Goal: Task Accomplishment & Management: Use online tool/utility

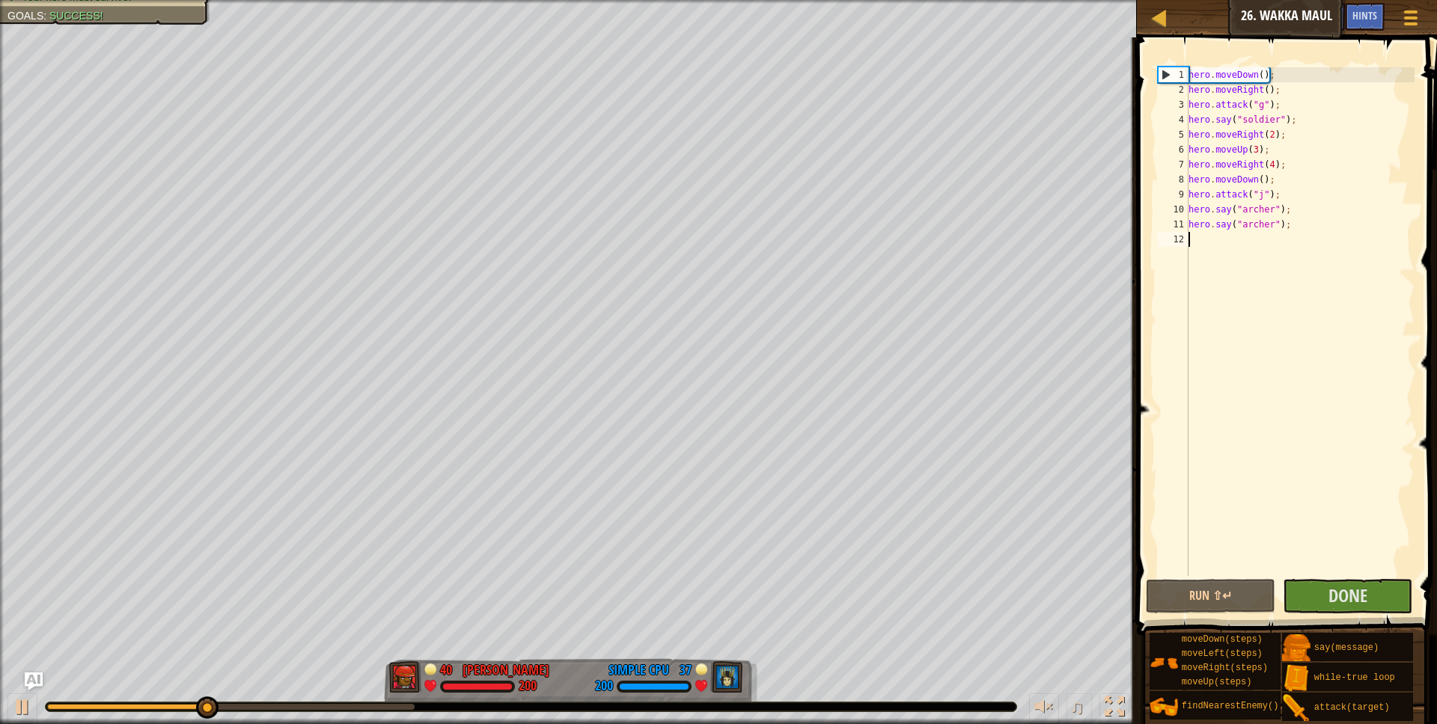
click at [1258, 150] on div "hero . moveDown ( ) ; hero . moveRight ( ) ; hero . attack ( "g" ) ; hero . say…" at bounding box center [1299, 336] width 229 height 539
type textarea "hero.moveUp(2);"
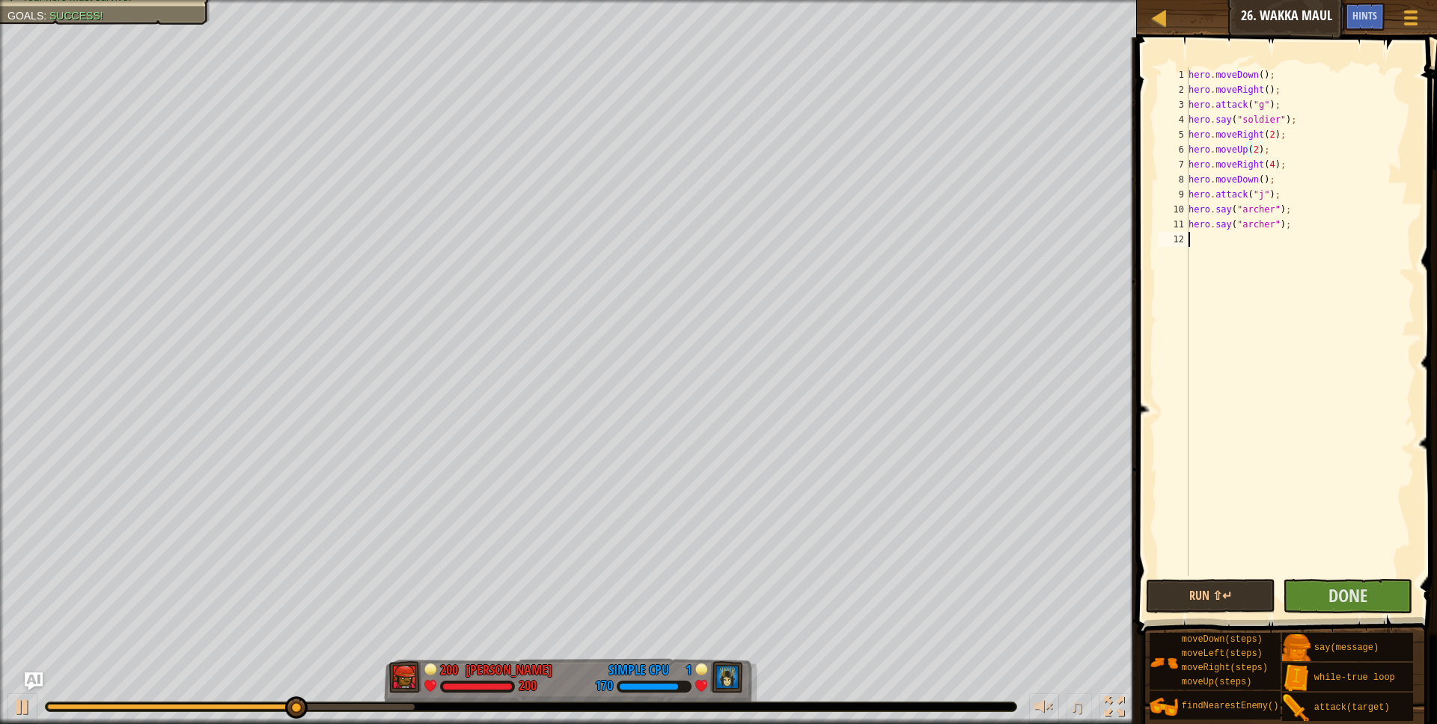
click at [1201, 242] on div "hero . moveDown ( ) ; hero . moveRight ( ) ; hero . attack ( "g" ) ; hero . say…" at bounding box center [1299, 336] width 229 height 539
type textarea "up"
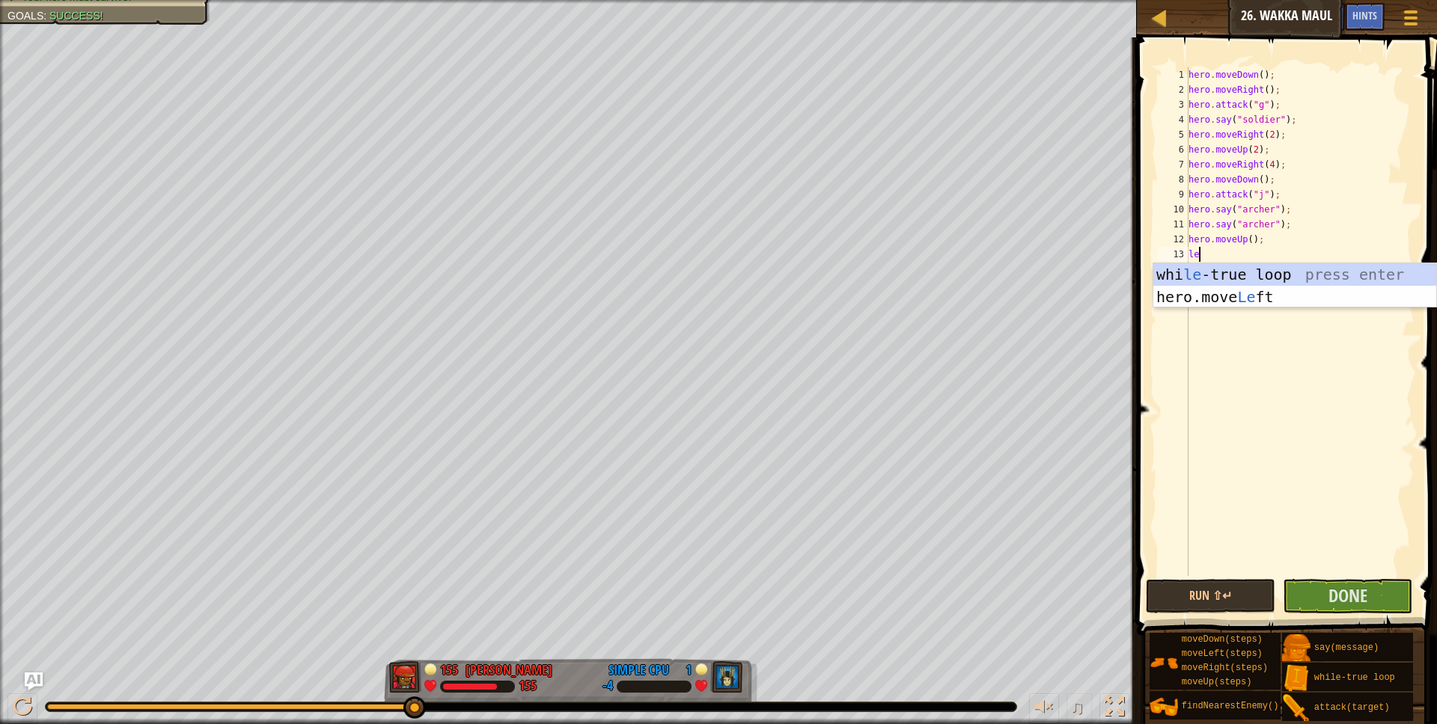
scroll to position [7, 1]
type textarea "left"
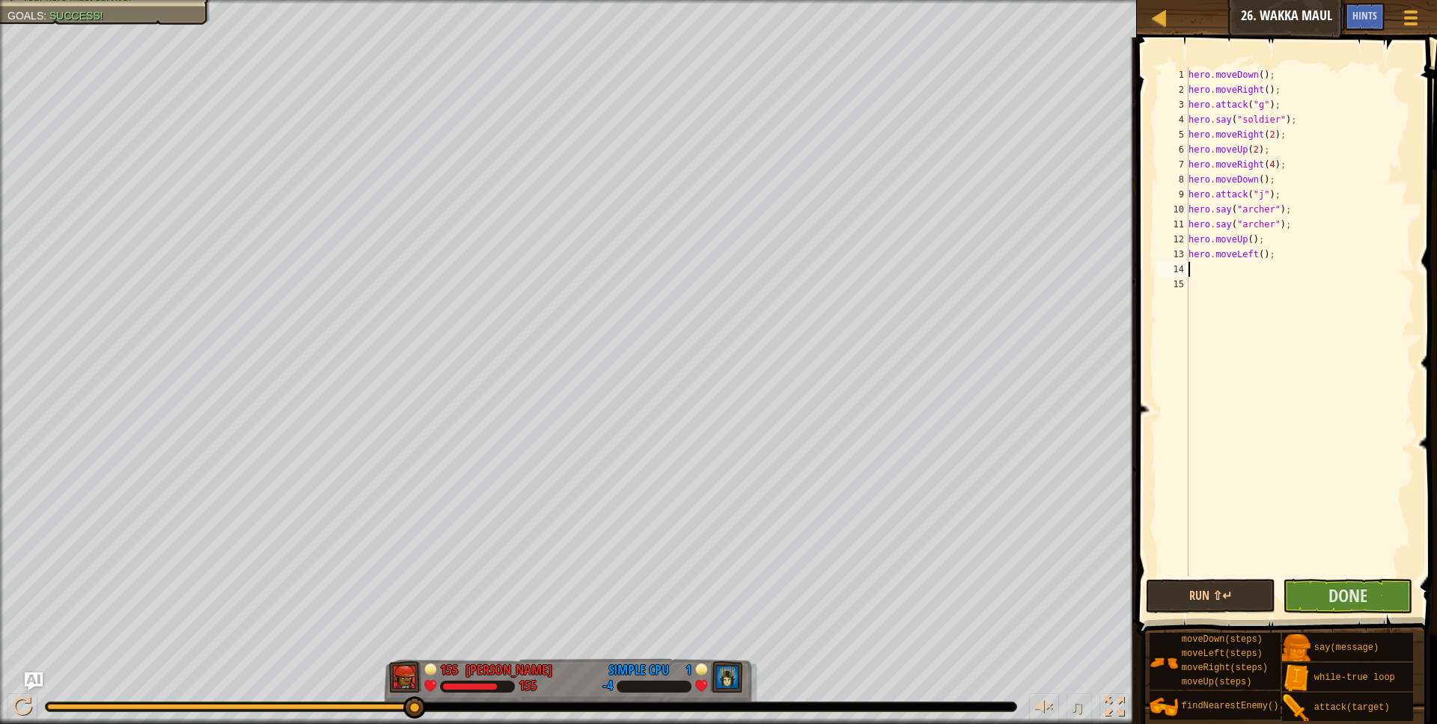
scroll to position [7, 0]
click at [1262, 252] on div "hero . moveDown ( ) ; hero . moveRight ( ) ; hero . attack ( "g" ) ; hero . say…" at bounding box center [1299, 336] width 229 height 539
type textarea "hero.moveLeft(2);"
click at [1211, 274] on div "hero . moveDown ( ) ; hero . moveRight ( ) ; hero . attack ( "g" ) ; hero . say…" at bounding box center [1299, 336] width 229 height 539
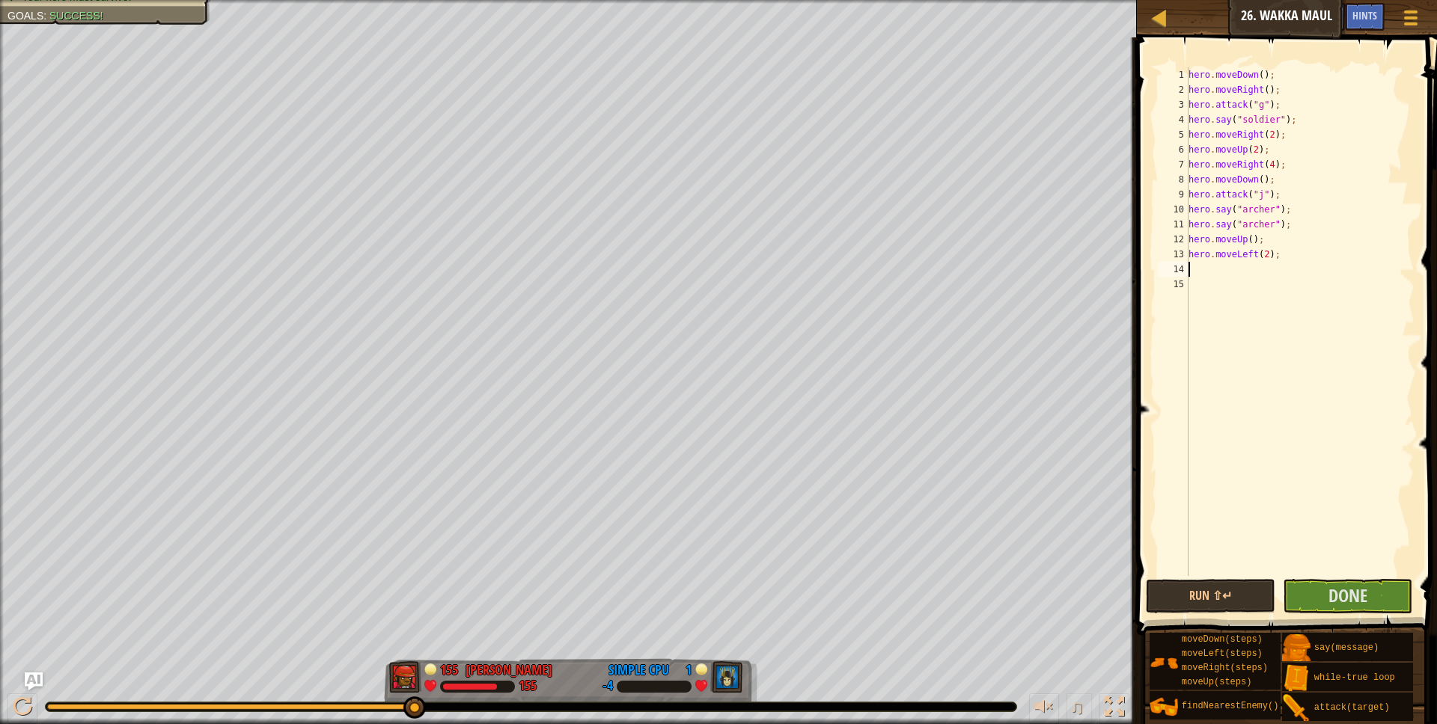
scroll to position [7, 0]
type textarea "down"
type textarea "hero.attack("h");"
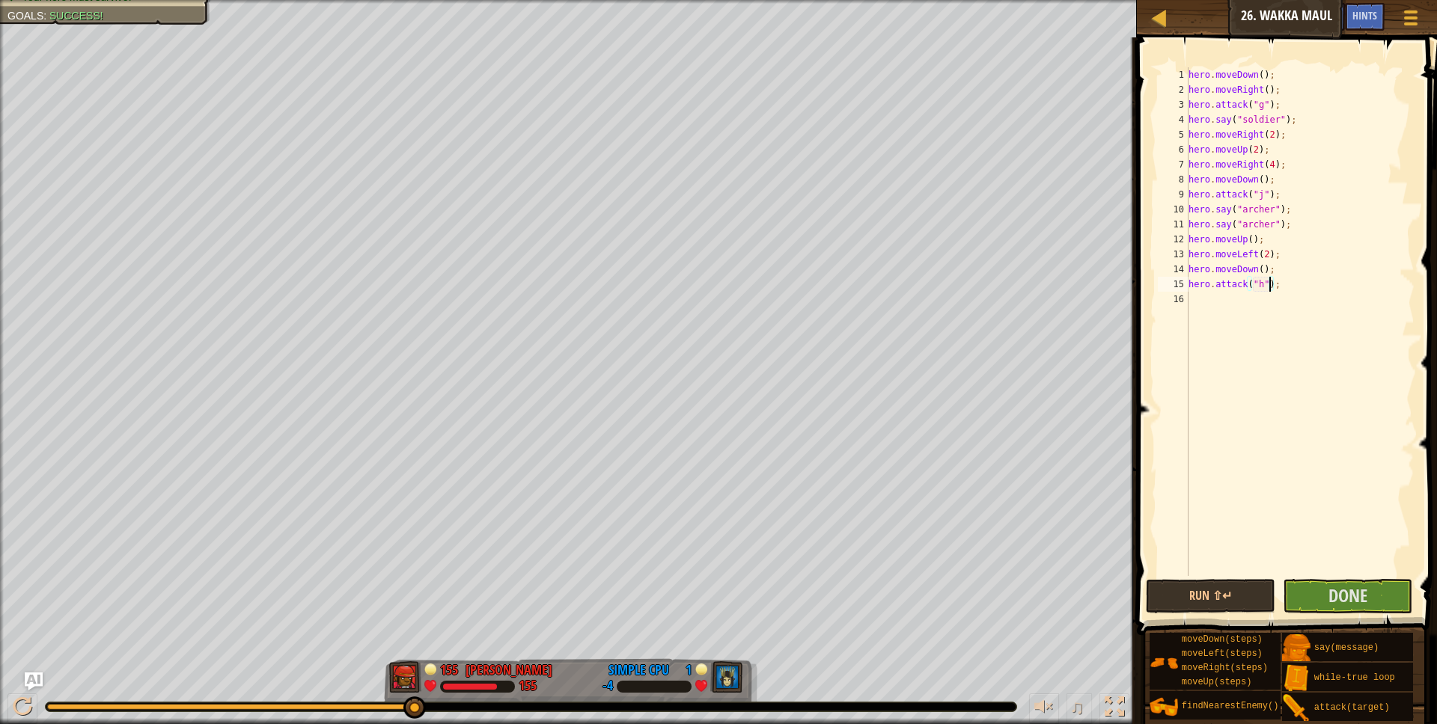
click at [1223, 322] on div "hero . moveDown ( ) ; hero . moveRight ( ) ; hero . attack ( "g" ) ; hero . say…" at bounding box center [1299, 336] width 229 height 539
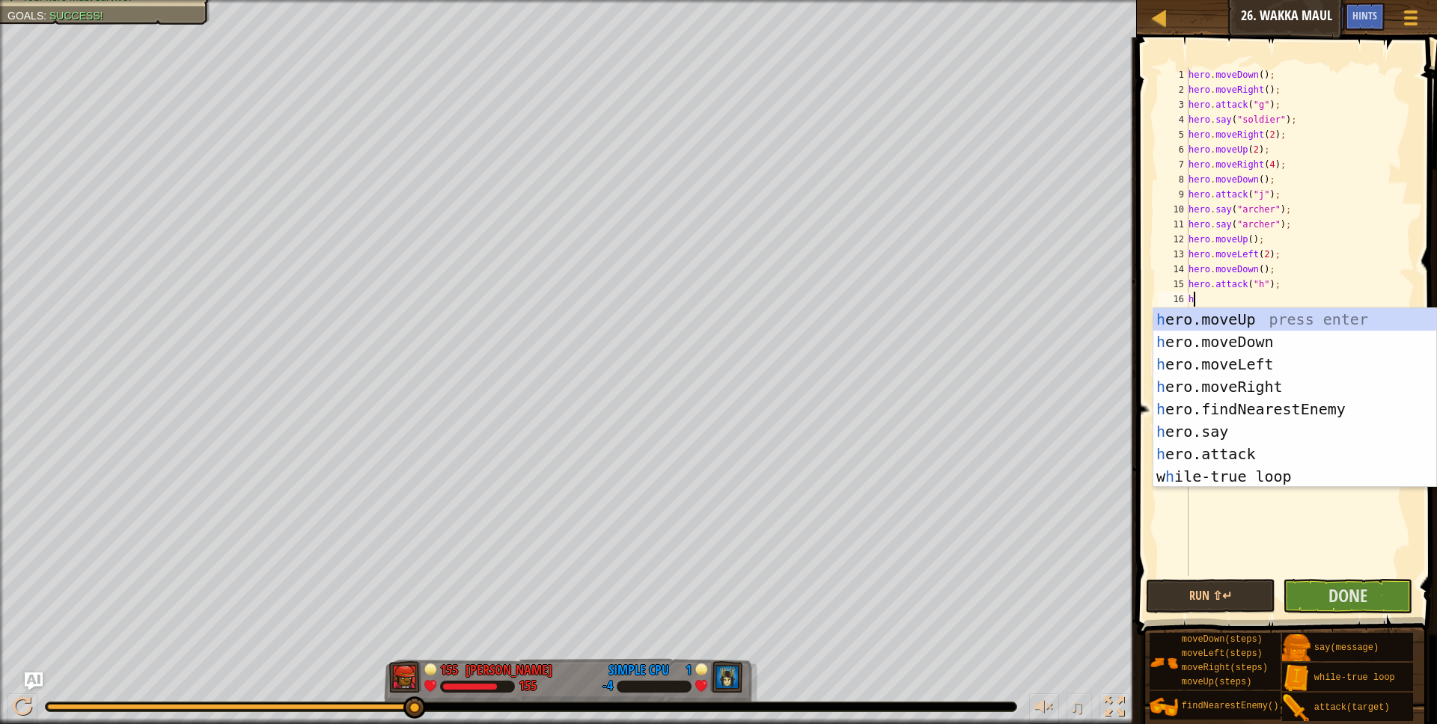
scroll to position [7, 1]
click at [1243, 434] on div "hero .moveUp press enter hero .moveDown press enter hero .moveLeft press enter …" at bounding box center [1294, 420] width 283 height 225
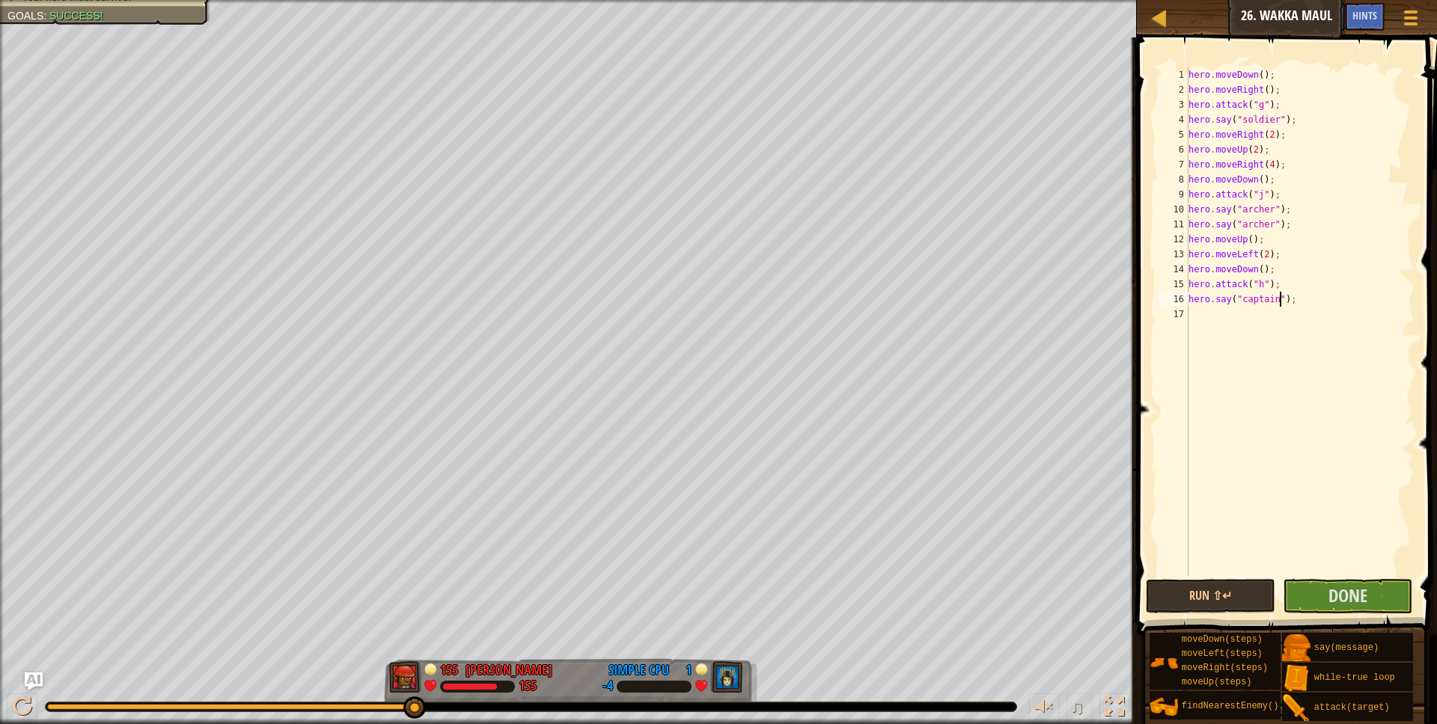
scroll to position [7, 7]
type textarea "hero.say("captain");"
click at [1328, 605] on button "Done" at bounding box center [1347, 596] width 129 height 34
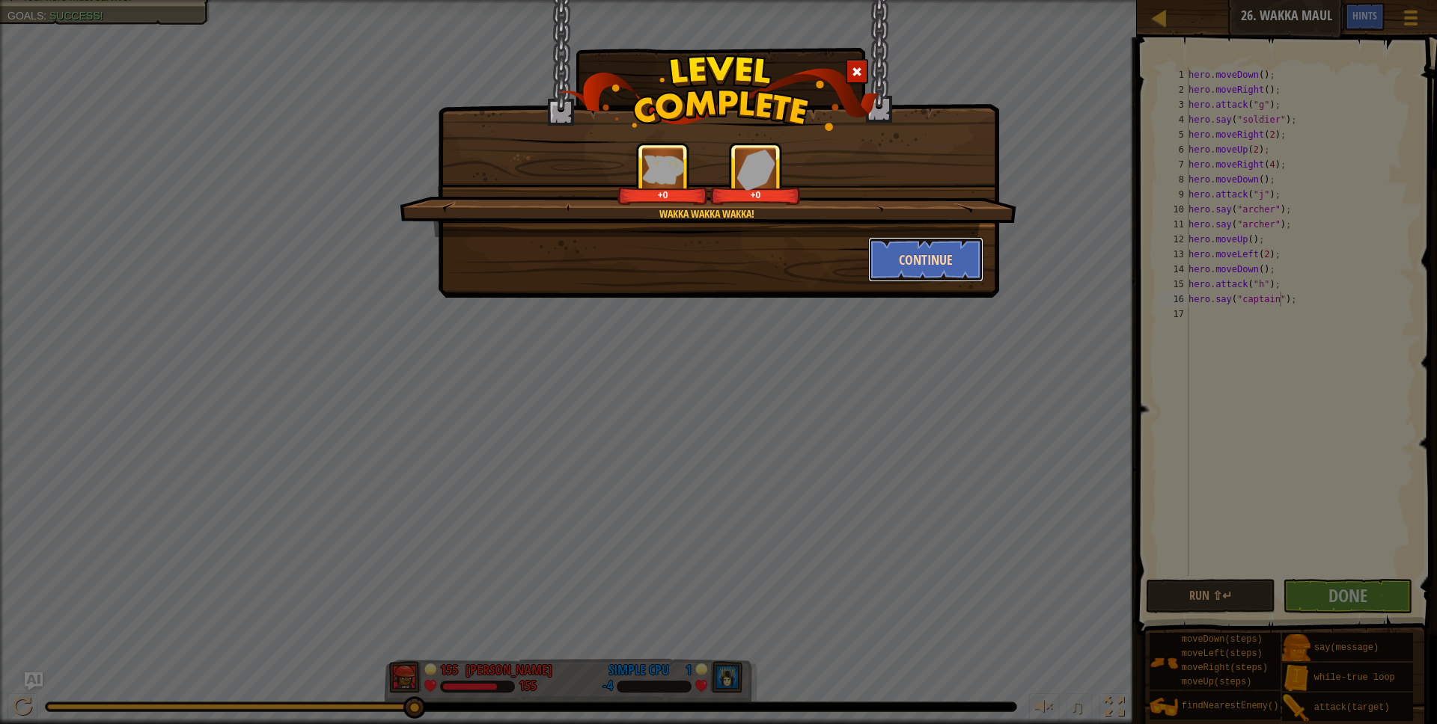
click at [917, 249] on button "Continue" at bounding box center [926, 259] width 116 height 45
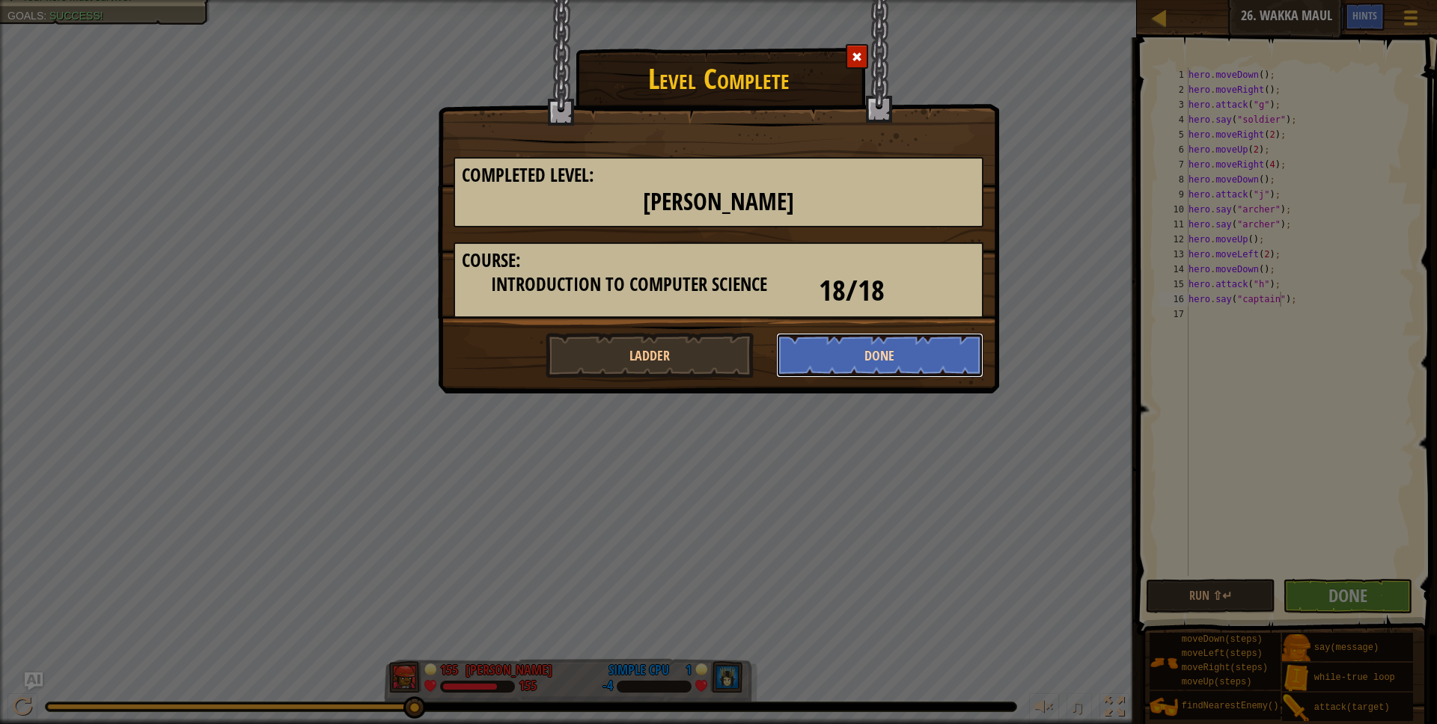
click at [815, 358] on button "Done" at bounding box center [880, 355] width 208 height 45
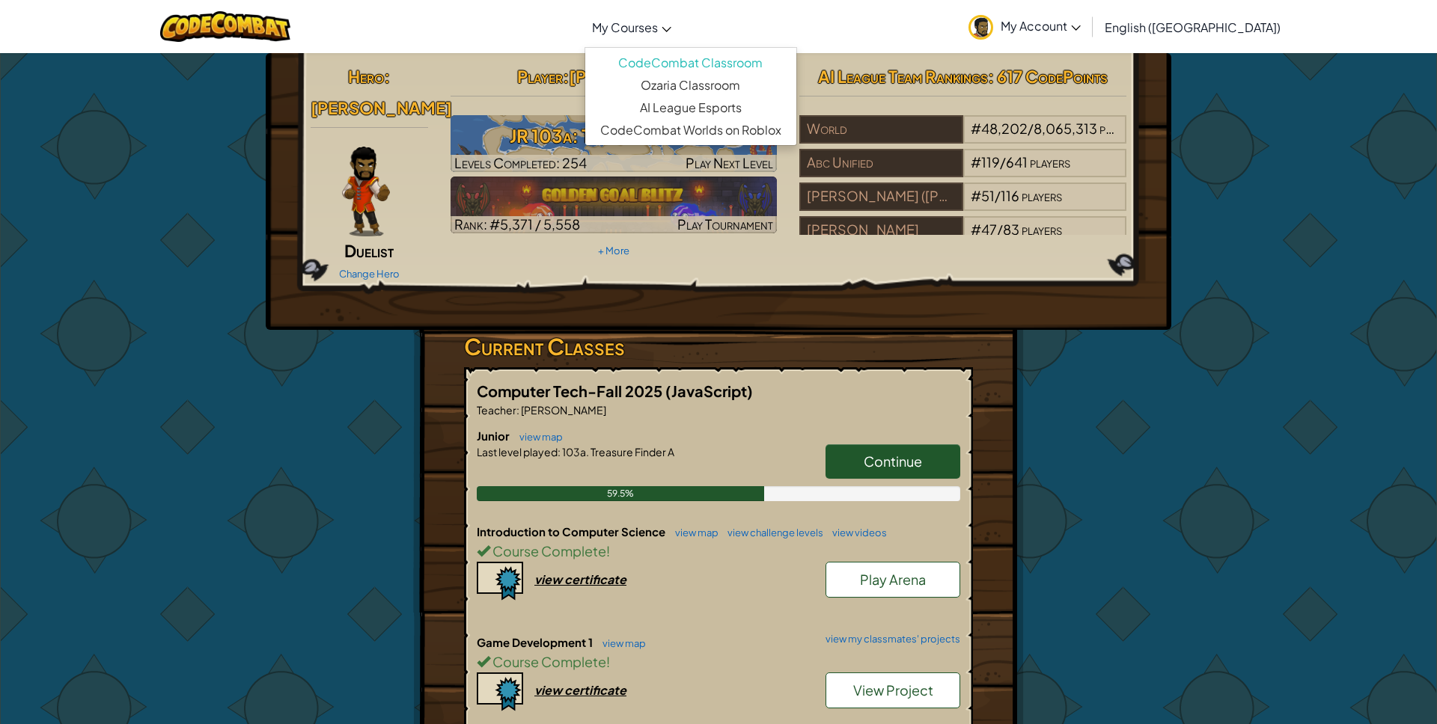
click at [658, 21] on span "My Courses" at bounding box center [625, 27] width 66 height 16
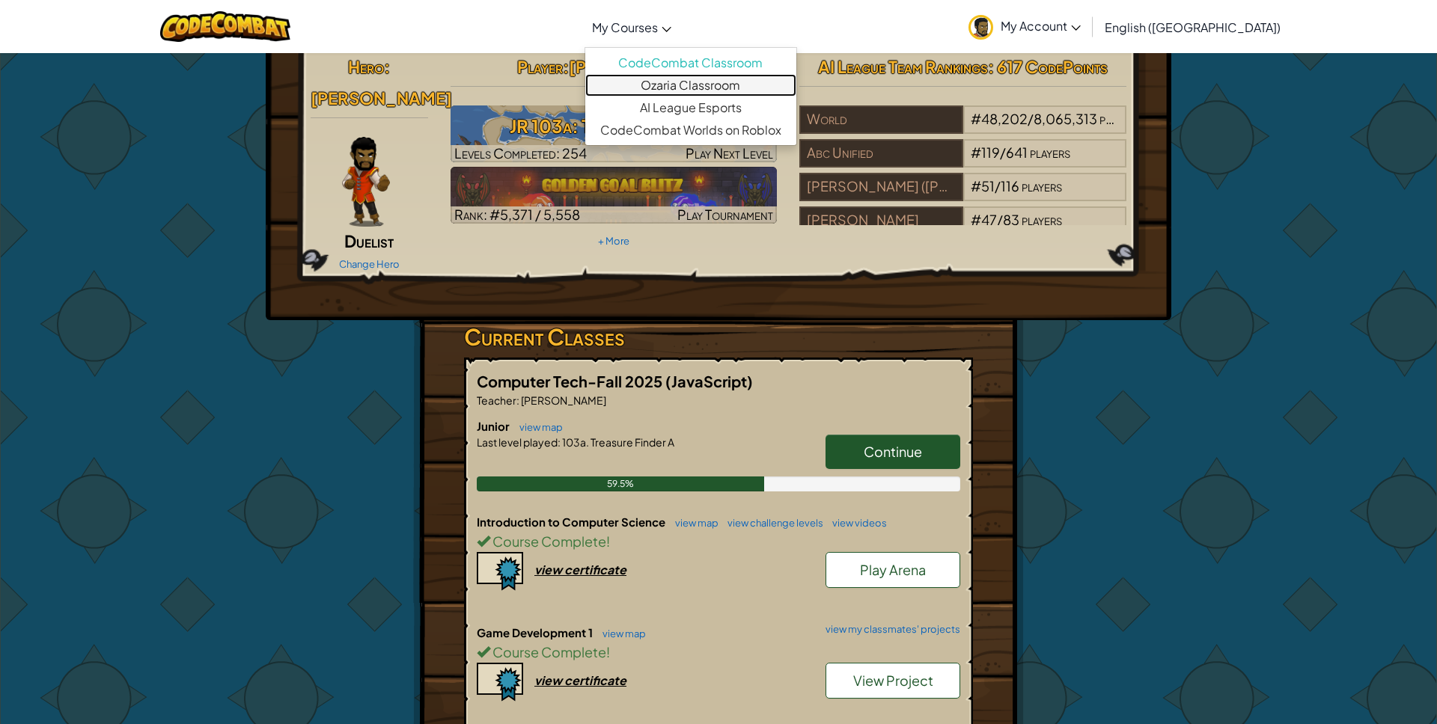
scroll to position [10, 0]
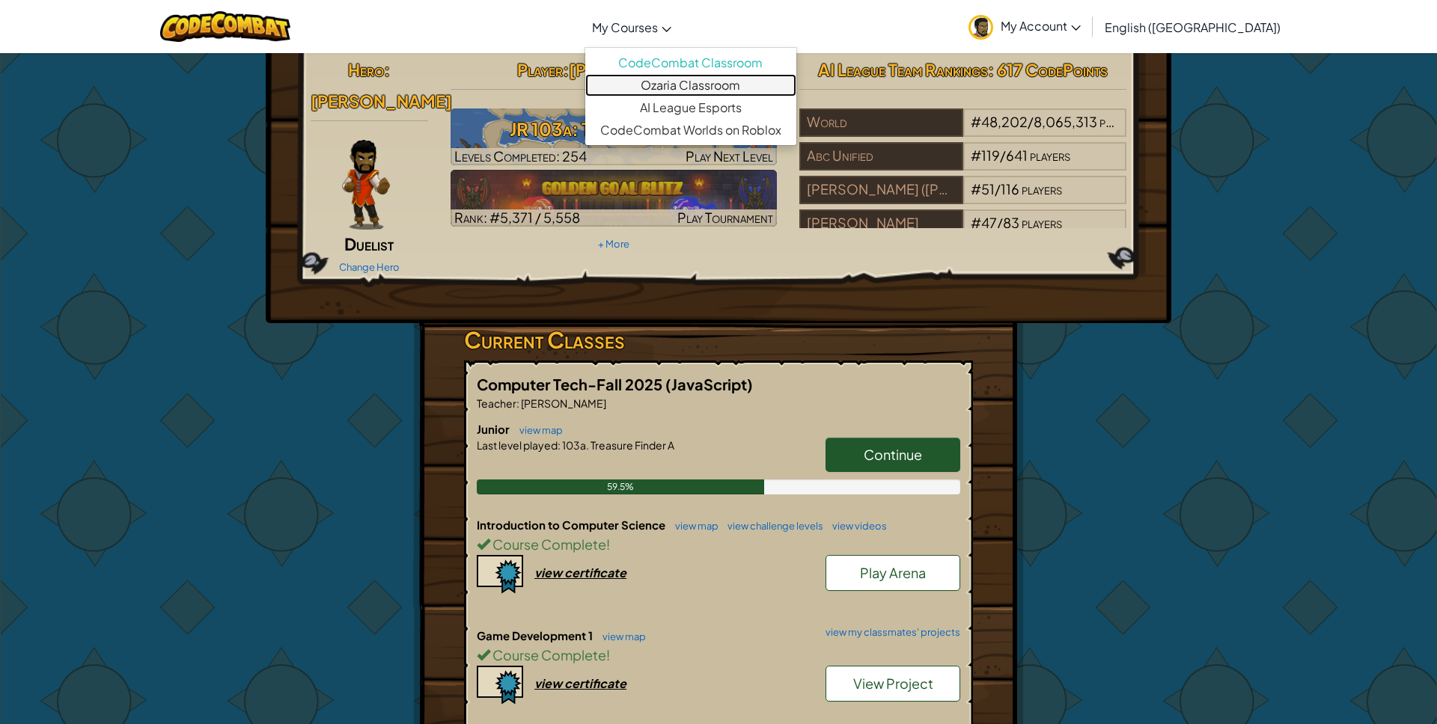
click at [690, 85] on link "Ozaria Classroom" at bounding box center [690, 85] width 211 height 22
